Goal: Find specific page/section: Find specific page/section

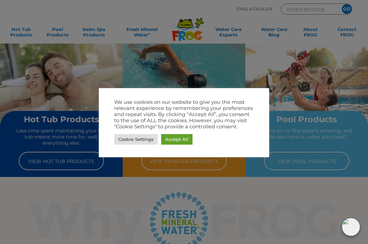
click at [144, 142] on link "Cookie Settings" at bounding box center [136, 139] width 44 height 11
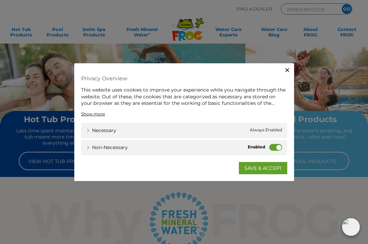
click at [283, 143] on div "Non-necessary Non-necessary" at bounding box center [184, 147] width 206 height 15
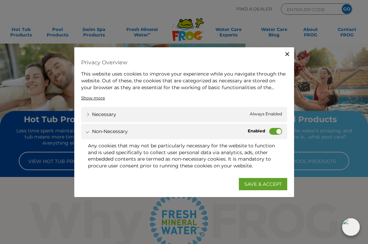
click at [275, 134] on label "Non-necessary" at bounding box center [275, 131] width 13 height 7
click at [0, 0] on input "Non-necessary" at bounding box center [0, 0] width 0 height 0
click at [255, 184] on link "SAVE & ACCEPT" at bounding box center [263, 184] width 48 height 12
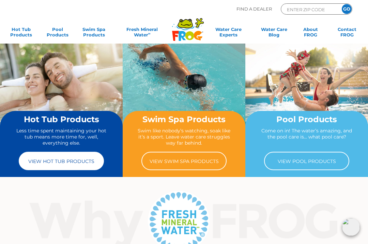
click at [73, 159] on link "View Hot Tub Products" at bounding box center [61, 161] width 85 height 18
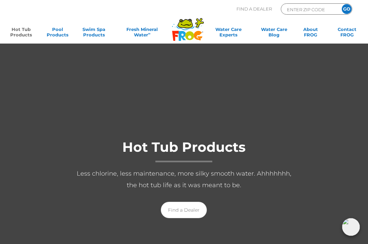
click at [300, 5] on input "ENTER ZIP CODE" at bounding box center [309, 9] width 46 height 8
type input "72703"
click at [346, 14] on input "GO" at bounding box center [346, 9] width 10 height 10
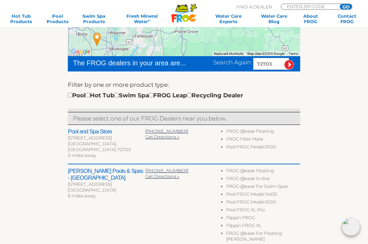
scroll to position [158, 0]
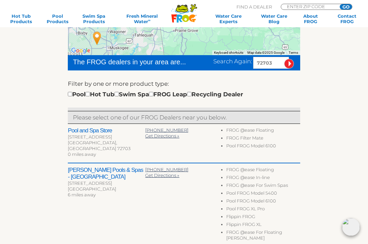
click at [90, 93] on input "checkbox" at bounding box center [87, 94] width 4 height 4
checkbox input "true"
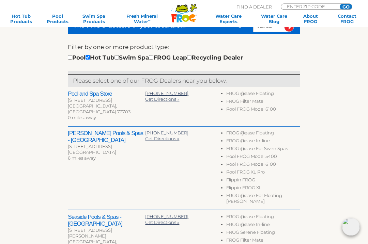
scroll to position [203, 0]
